Goal: Entertainment & Leisure: Consume media (video, audio)

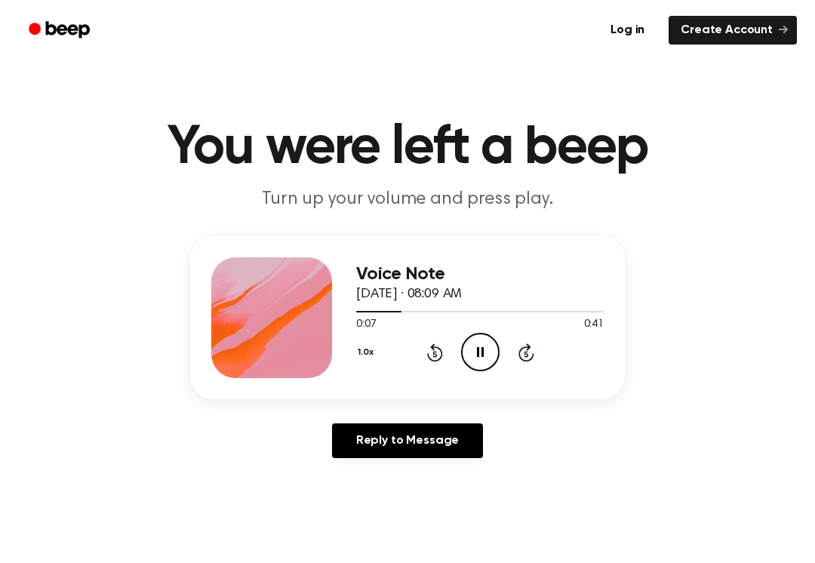
click at [432, 343] on icon "Rewind 5 seconds" at bounding box center [434, 353] width 17 height 20
click at [435, 345] on icon "Rewind 5 seconds" at bounding box center [434, 353] width 17 height 20
click at [446, 334] on div "1.0x Rewind 5 seconds Pause Audio Skip 5 seconds" at bounding box center [480, 352] width 248 height 38
click at [435, 354] on icon at bounding box center [434, 354] width 4 height 6
click at [435, 353] on icon "Rewind 5 seconds" at bounding box center [434, 353] width 17 height 20
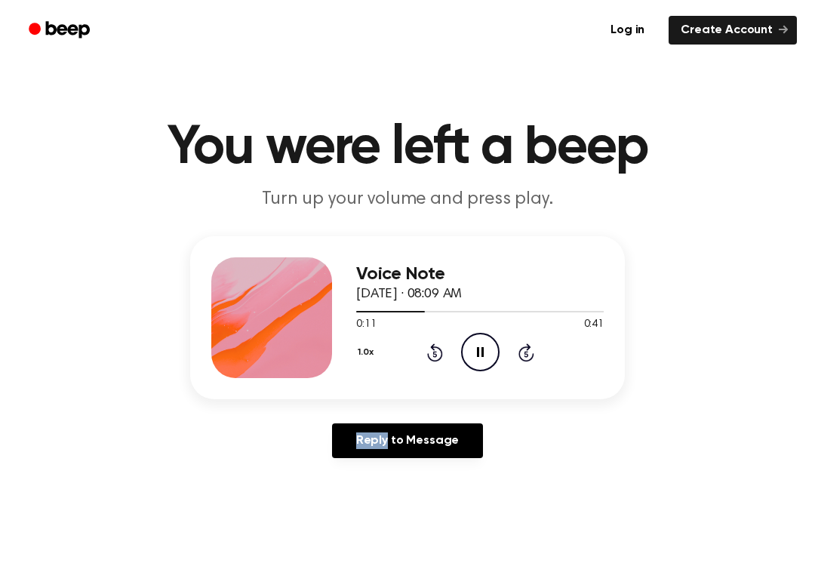
click at [443, 343] on div "1.0x Rewind 5 seconds Pause Audio Skip 5 seconds" at bounding box center [480, 352] width 248 height 38
click at [431, 358] on icon at bounding box center [435, 352] width 16 height 18
click at [423, 315] on div at bounding box center [480, 311] width 248 height 12
click at [431, 343] on icon "Rewind 5 seconds" at bounding box center [434, 353] width 17 height 20
click at [442, 339] on div "1.0x Rewind 5 seconds Pause Audio Skip 5 seconds" at bounding box center [480, 352] width 248 height 38
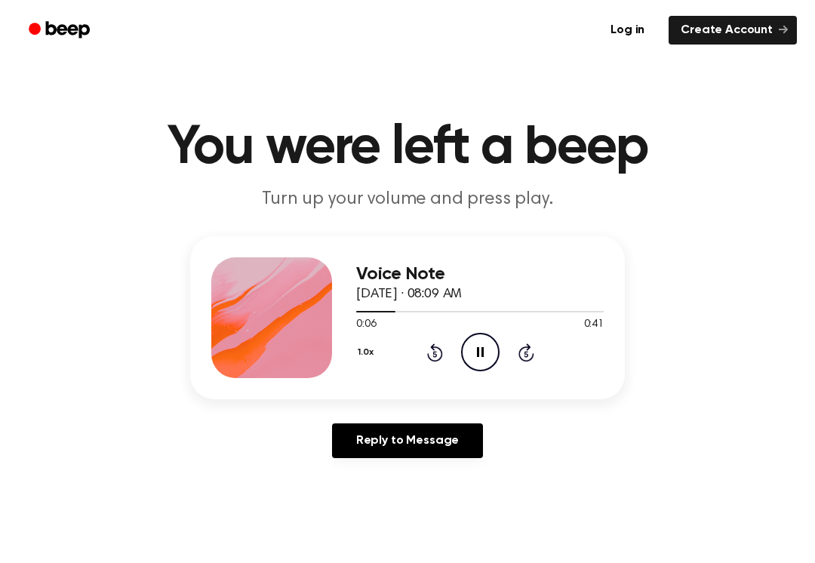
click at [432, 344] on icon "Rewind 5 seconds" at bounding box center [434, 353] width 17 height 20
click at [432, 343] on icon "Rewind 5 seconds" at bounding box center [434, 353] width 17 height 20
click at [516, 364] on div "1.0x Rewind 5 seconds Pause Audio Skip 5 seconds" at bounding box center [480, 352] width 248 height 38
click at [516, 363] on div "1.0x Rewind 5 seconds Pause Audio Skip 5 seconds" at bounding box center [480, 352] width 248 height 38
click at [526, 343] on icon "Skip 5 seconds" at bounding box center [526, 353] width 17 height 20
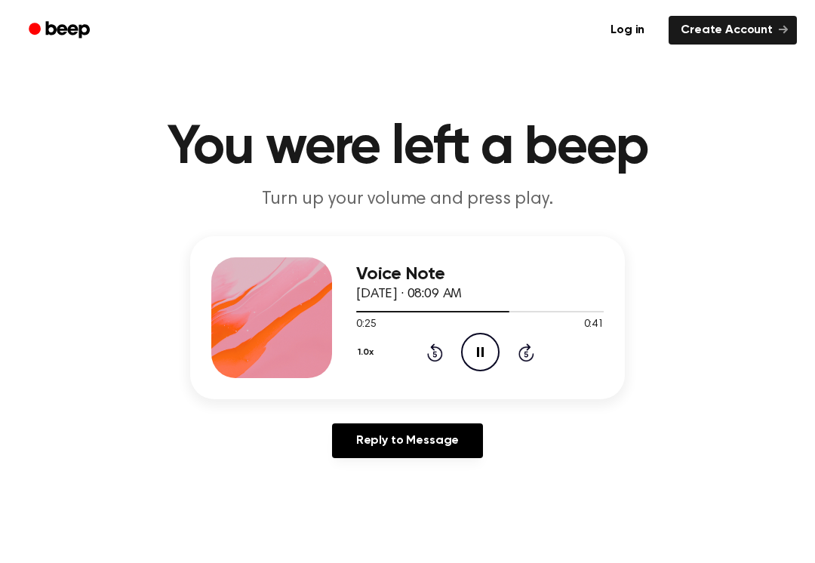
click at [534, 352] on icon "Skip 5 seconds" at bounding box center [526, 353] width 17 height 20
click at [533, 352] on icon "Skip 5 seconds" at bounding box center [526, 353] width 17 height 20
click at [520, 351] on icon at bounding box center [527, 352] width 16 height 18
click at [523, 354] on icon "Skip 5 seconds" at bounding box center [526, 353] width 17 height 20
click at [478, 355] on icon at bounding box center [481, 352] width 8 height 10
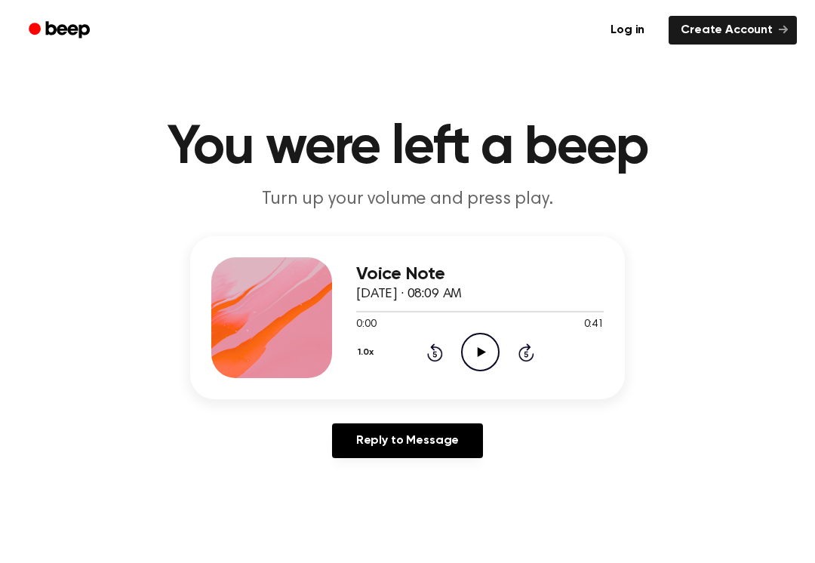
click at [488, 357] on icon "Play Audio" at bounding box center [480, 352] width 38 height 38
click at [478, 340] on icon "Play Audio" at bounding box center [480, 352] width 38 height 38
click at [506, 333] on div "1.0x Rewind 5 seconds Play Audio Skip 5 seconds" at bounding box center [480, 352] width 248 height 38
click at [468, 362] on icon "Play Audio" at bounding box center [480, 352] width 38 height 38
click at [466, 349] on icon "Play Audio" at bounding box center [480, 352] width 38 height 38
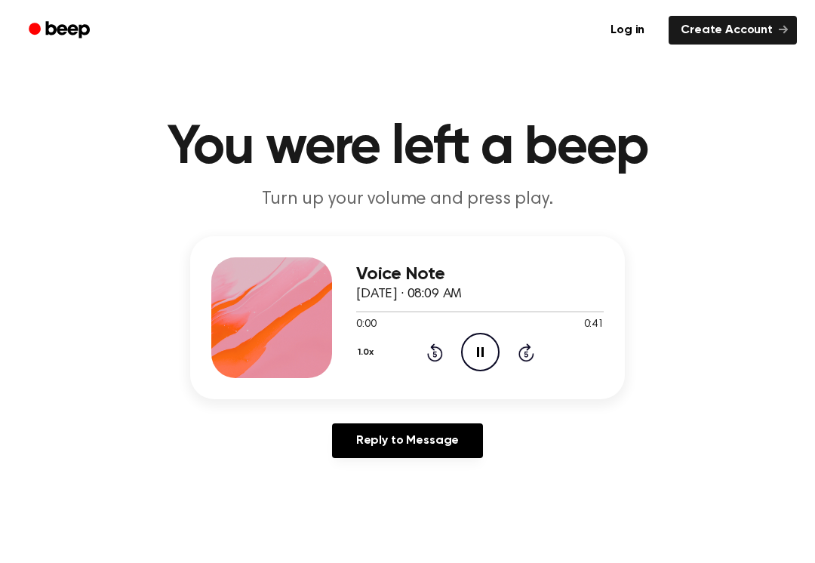
click at [469, 342] on icon "Pause Audio" at bounding box center [480, 352] width 38 height 38
click at [474, 350] on icon "Play Audio" at bounding box center [480, 352] width 38 height 38
click at [433, 343] on icon "Rewind 5 seconds" at bounding box center [434, 353] width 17 height 20
click at [430, 340] on div "1.0x Rewind 5 seconds Pause Audio Skip 5 seconds" at bounding box center [480, 352] width 248 height 38
click at [426, 345] on icon "Rewind 5 seconds" at bounding box center [434, 353] width 17 height 20
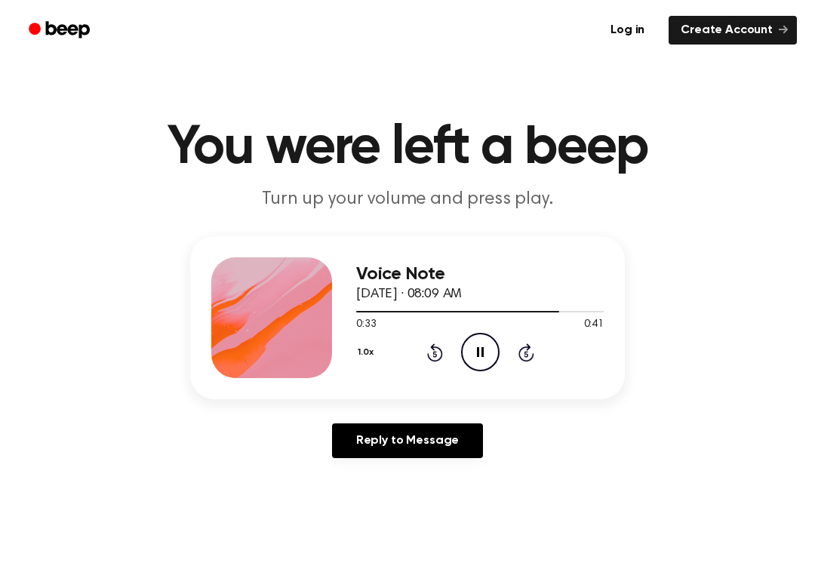
click at [423, 342] on div "1.0x Rewind 5 seconds Pause Audio Skip 5 seconds" at bounding box center [480, 352] width 248 height 38
click at [425, 346] on div "1.0x Rewind 5 seconds Pause Audio Skip 5 seconds" at bounding box center [480, 352] width 248 height 38
click at [429, 343] on icon "Rewind 5 seconds" at bounding box center [434, 353] width 17 height 20
click at [424, 348] on div "1.0x Rewind 5 seconds Pause Audio Skip 5 seconds" at bounding box center [480, 352] width 248 height 38
click at [419, 346] on div "1.0x Rewind 5 seconds Pause Audio Skip 5 seconds" at bounding box center [480, 352] width 248 height 38
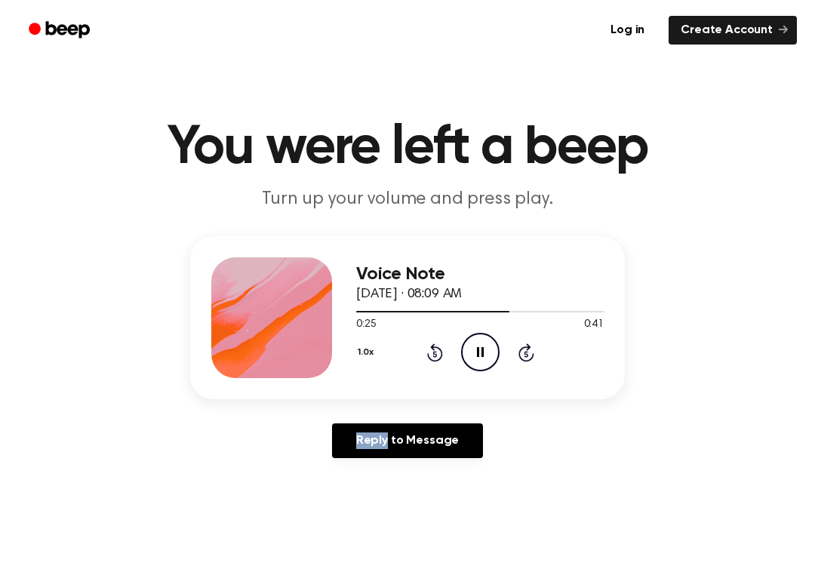
click at [425, 347] on div "1.0x Rewind 5 seconds Pause Audio Skip 5 seconds" at bounding box center [480, 352] width 248 height 38
click at [432, 347] on icon at bounding box center [435, 352] width 16 height 18
click at [427, 380] on div "Voice Note [DATE] · 08:09 AM 0:21 0:41 Your browser does not support the [objec…" at bounding box center [407, 317] width 435 height 163
click at [432, 349] on icon at bounding box center [435, 352] width 16 height 18
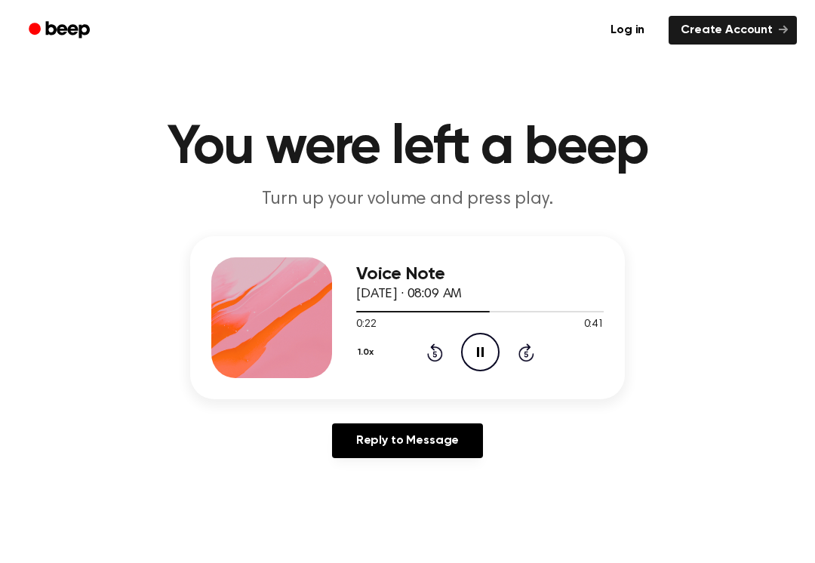
click at [432, 348] on icon at bounding box center [435, 352] width 16 height 18
click at [426, 346] on icon "Rewind 5 seconds" at bounding box center [434, 353] width 17 height 20
click at [475, 346] on icon "Play Audio" at bounding box center [480, 352] width 38 height 38
click at [507, 354] on div "1.0x Rewind 5 seconds Pause Audio Skip 5 seconds" at bounding box center [480, 352] width 248 height 38
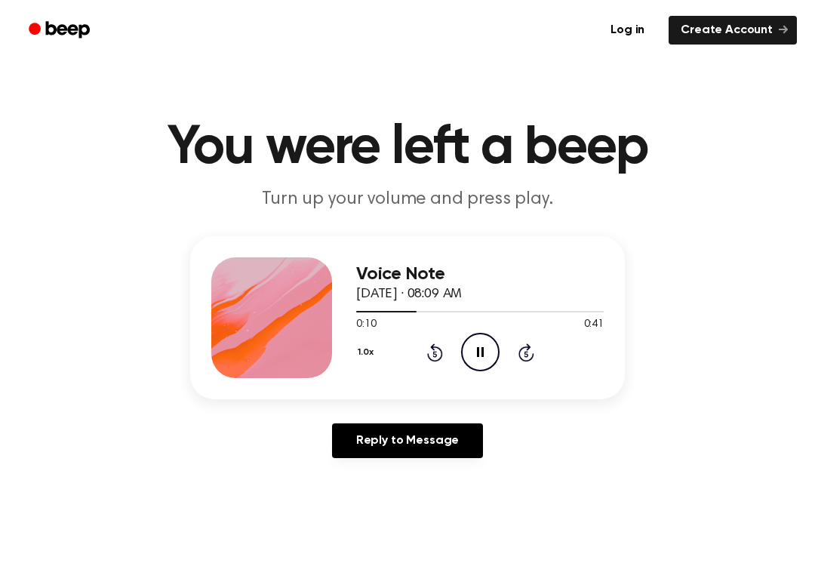
click at [523, 350] on icon "Skip 5 seconds" at bounding box center [526, 353] width 17 height 20
click at [429, 343] on icon "Rewind 5 seconds" at bounding box center [434, 353] width 17 height 20
click at [433, 352] on icon "Rewind 5 seconds" at bounding box center [434, 353] width 17 height 20
click at [473, 355] on icon "Play Audio" at bounding box center [480, 352] width 38 height 38
click at [439, 347] on icon "Rewind 5 seconds" at bounding box center [434, 353] width 17 height 20
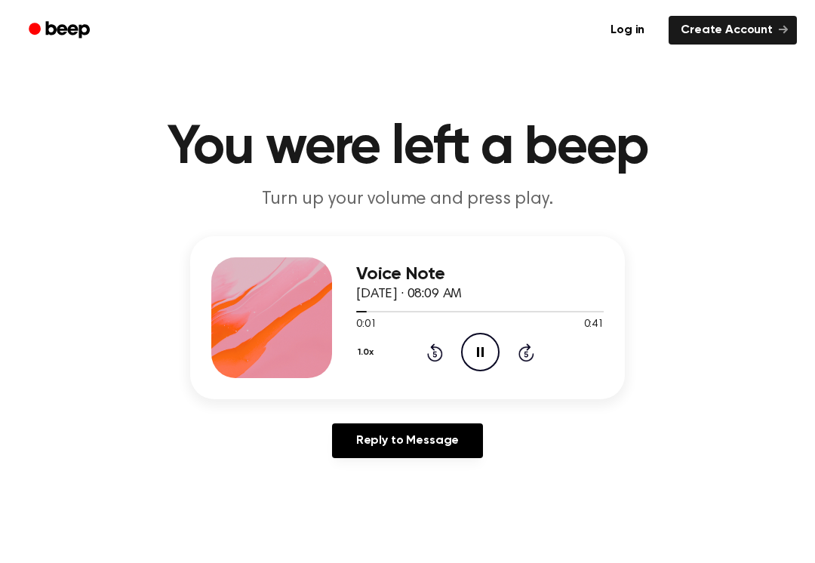
click at [512, 359] on div "1.0x Rewind 5 seconds Pause Audio Skip 5 seconds" at bounding box center [480, 352] width 248 height 38
click at [539, 340] on div "1.0x Rewind 5 seconds Pause Audio Skip 5 seconds" at bounding box center [480, 352] width 248 height 38
click at [532, 354] on icon at bounding box center [527, 352] width 16 height 18
click at [525, 347] on icon at bounding box center [527, 352] width 16 height 18
click at [433, 339] on div "1.0x Rewind 5 seconds Pause Audio Skip 5 seconds" at bounding box center [480, 352] width 248 height 38
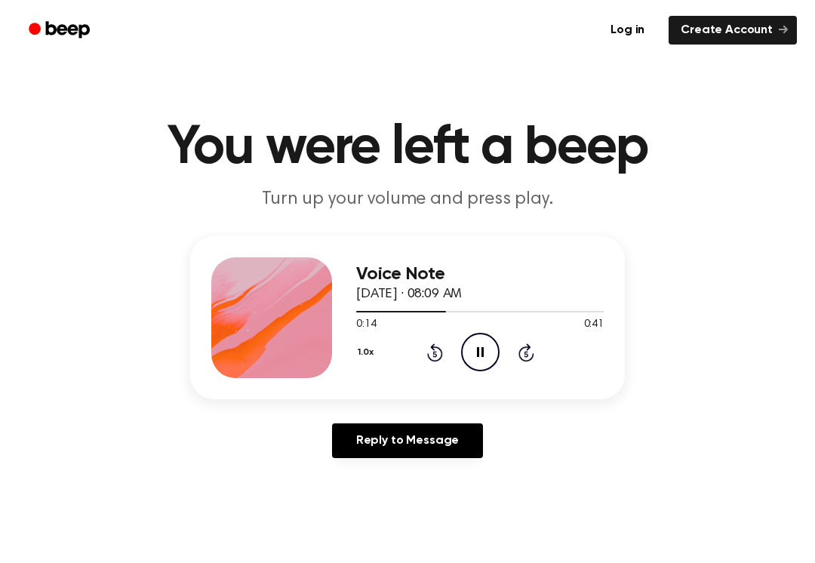
click at [434, 346] on icon at bounding box center [435, 352] width 16 height 18
click at [452, 352] on div "1.0x Rewind 5 seconds Play Audio Skip 5 seconds" at bounding box center [480, 352] width 248 height 38
click at [442, 354] on icon at bounding box center [435, 352] width 16 height 18
click at [442, 353] on icon at bounding box center [435, 352] width 16 height 18
click at [427, 354] on icon at bounding box center [435, 352] width 16 height 18
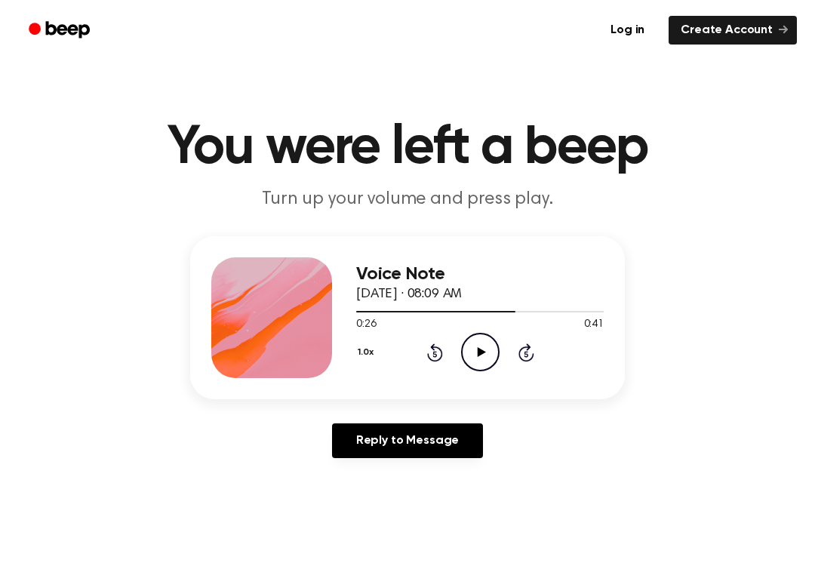
click at [425, 351] on div "1.0x Rewind 5 seconds Play Audio Skip 5 seconds" at bounding box center [480, 352] width 248 height 38
click at [489, 340] on icon "Play Audio" at bounding box center [480, 352] width 38 height 38
click at [442, 358] on icon "Rewind 5 seconds" at bounding box center [434, 353] width 17 height 20
click at [371, 340] on button "1.0x" at bounding box center [367, 353] width 23 height 26
click at [430, 344] on icon "Rewind 5 seconds" at bounding box center [434, 353] width 17 height 20
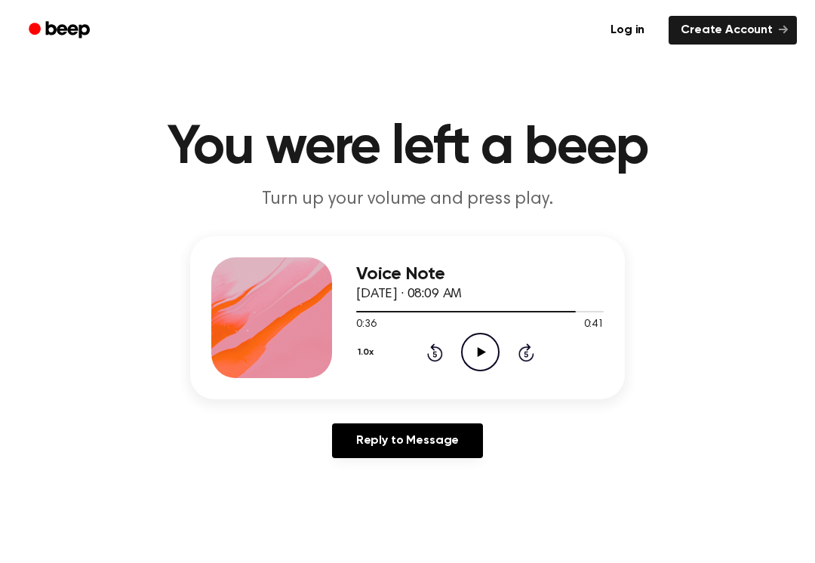
click at [429, 344] on icon "Rewind 5 seconds" at bounding box center [434, 353] width 17 height 20
click at [426, 361] on icon "Rewind 5 seconds" at bounding box center [434, 353] width 17 height 20
click at [424, 358] on div "1.0x Rewind 5 seconds Play Audio Skip 5 seconds" at bounding box center [480, 352] width 248 height 38
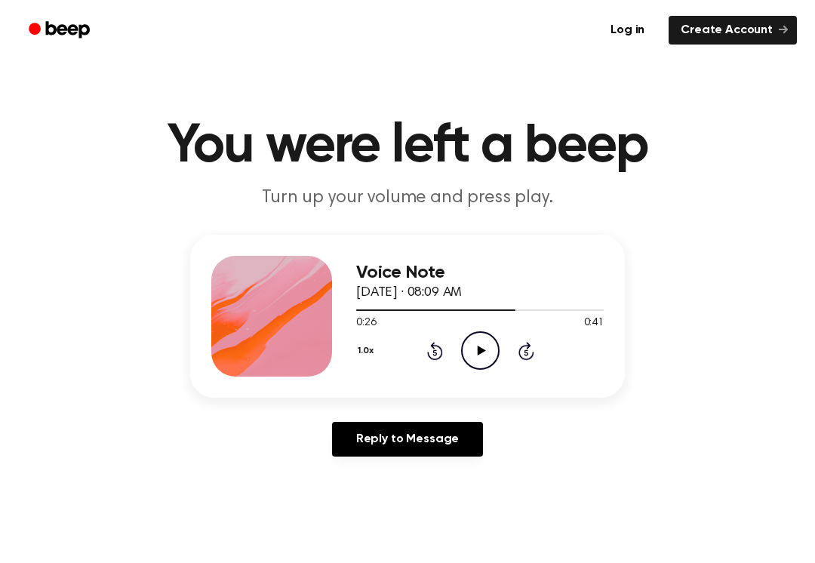
click at [432, 346] on icon at bounding box center [435, 351] width 16 height 18
click at [435, 344] on icon "Rewind 5 seconds" at bounding box center [434, 351] width 17 height 20
click at [472, 334] on circle at bounding box center [480, 350] width 37 height 37
click at [427, 358] on icon "Rewind 5 seconds" at bounding box center [434, 351] width 17 height 20
click at [431, 360] on icon "Rewind 5 seconds" at bounding box center [434, 351] width 17 height 20
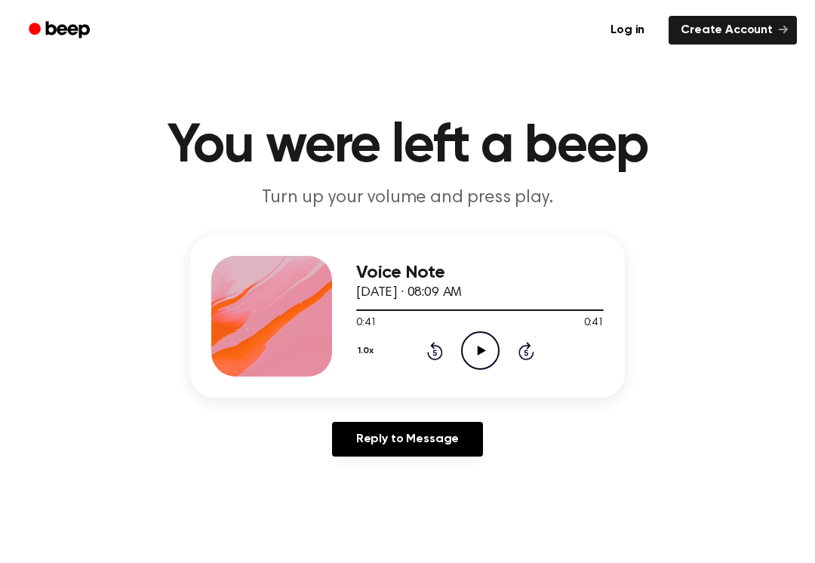
click at [442, 352] on icon at bounding box center [435, 351] width 16 height 18
click at [441, 352] on icon at bounding box center [435, 351] width 16 height 18
click at [427, 347] on icon "Rewind 5 seconds" at bounding box center [434, 351] width 17 height 20
click at [430, 344] on icon "Rewind 5 seconds" at bounding box center [434, 351] width 17 height 20
click at [434, 346] on icon at bounding box center [435, 351] width 16 height 18
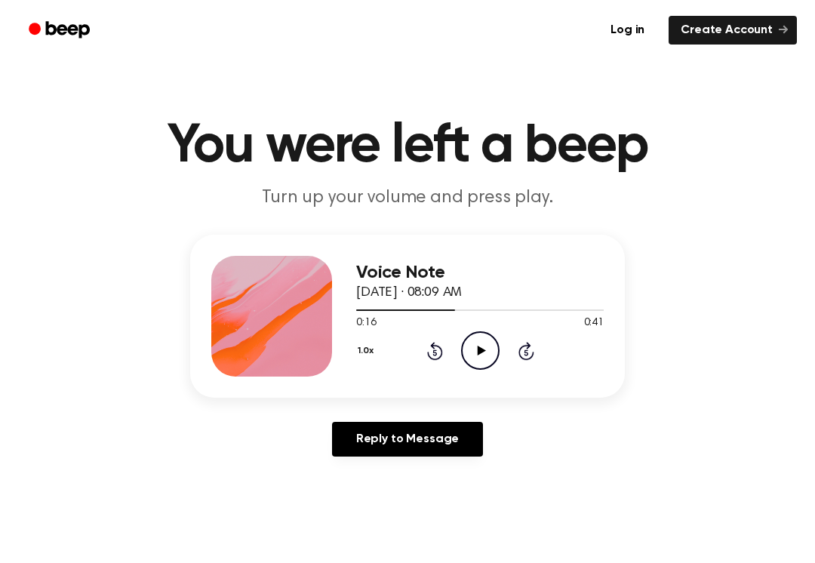
click at [427, 349] on icon "Rewind 5 seconds" at bounding box center [434, 351] width 17 height 20
click at [472, 343] on icon "Play Audio" at bounding box center [480, 350] width 38 height 38
click at [426, 356] on icon "Rewind 5 seconds" at bounding box center [434, 351] width 17 height 20
click at [423, 353] on div "1.0x Rewind 5 seconds Pause Audio Skip 5 seconds" at bounding box center [480, 350] width 248 height 38
click at [427, 345] on icon "Rewind 5 seconds" at bounding box center [434, 351] width 17 height 20
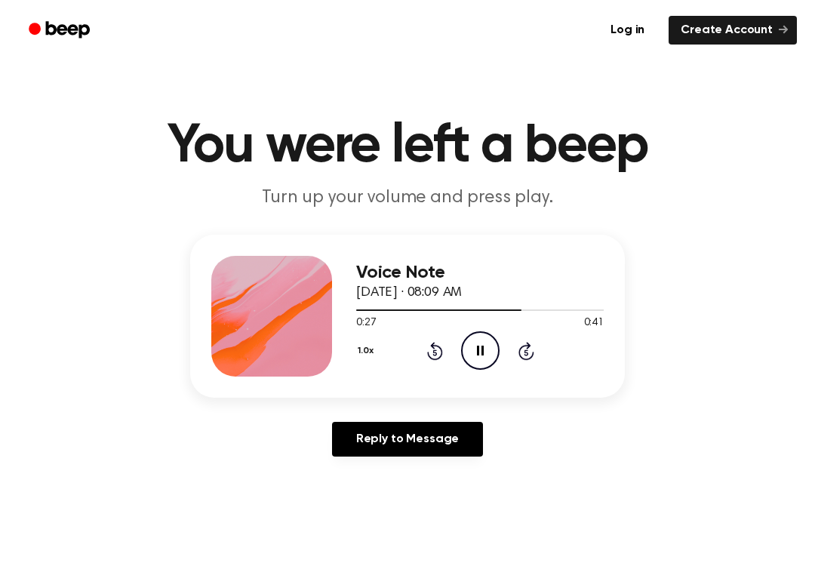
click at [433, 346] on icon at bounding box center [435, 351] width 16 height 18
click at [445, 339] on div "1.0x Rewind 5 seconds Pause Audio Skip 5 seconds" at bounding box center [480, 350] width 248 height 38
click at [442, 347] on icon "Rewind 5 seconds" at bounding box center [434, 351] width 17 height 20
click at [439, 344] on icon "Rewind 5 seconds" at bounding box center [434, 351] width 17 height 20
click at [439, 341] on icon "Rewind 5 seconds" at bounding box center [434, 351] width 17 height 20
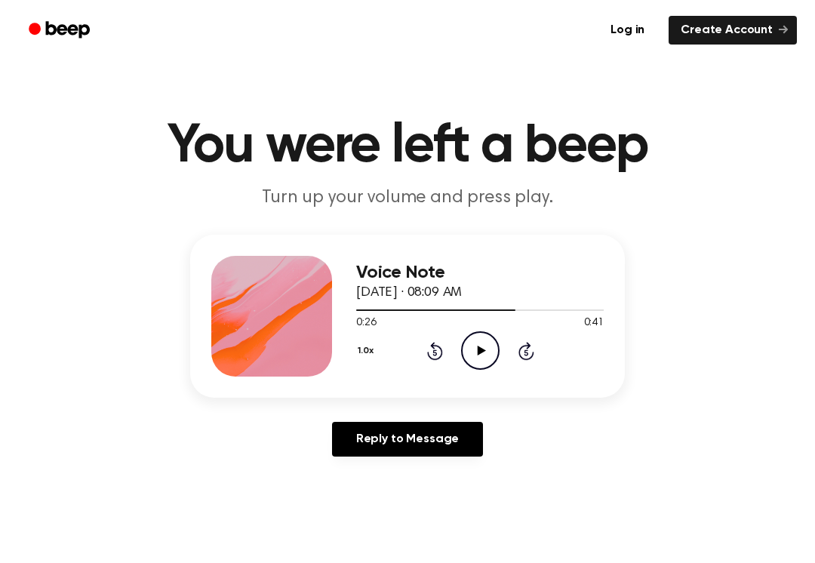
click at [483, 346] on icon "Play Audio" at bounding box center [480, 350] width 38 height 38
